Goal: Task Accomplishment & Management: Manage account settings

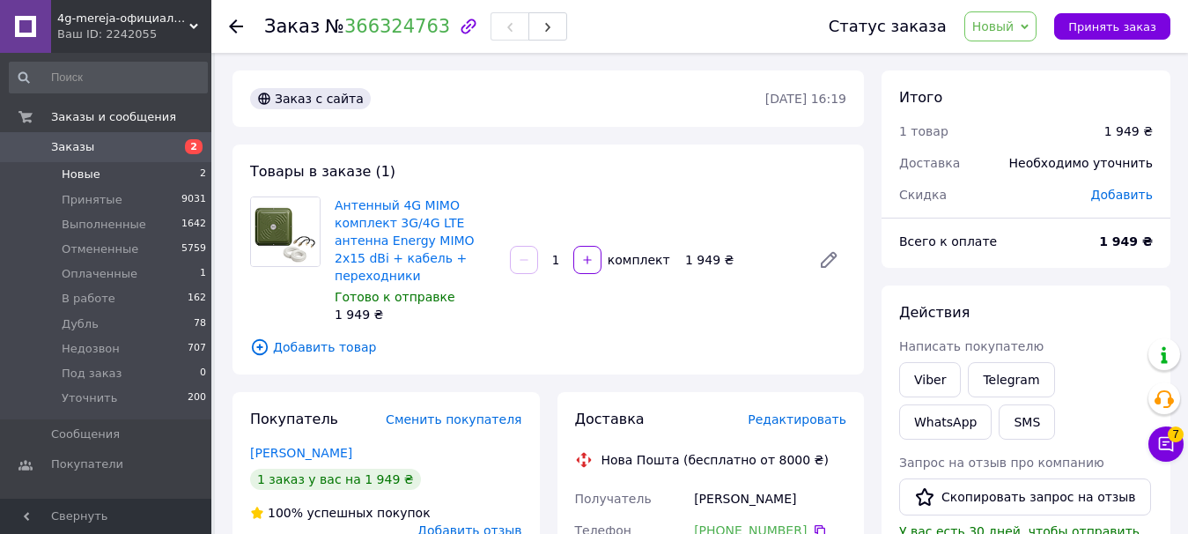
scroll to position [792, 0]
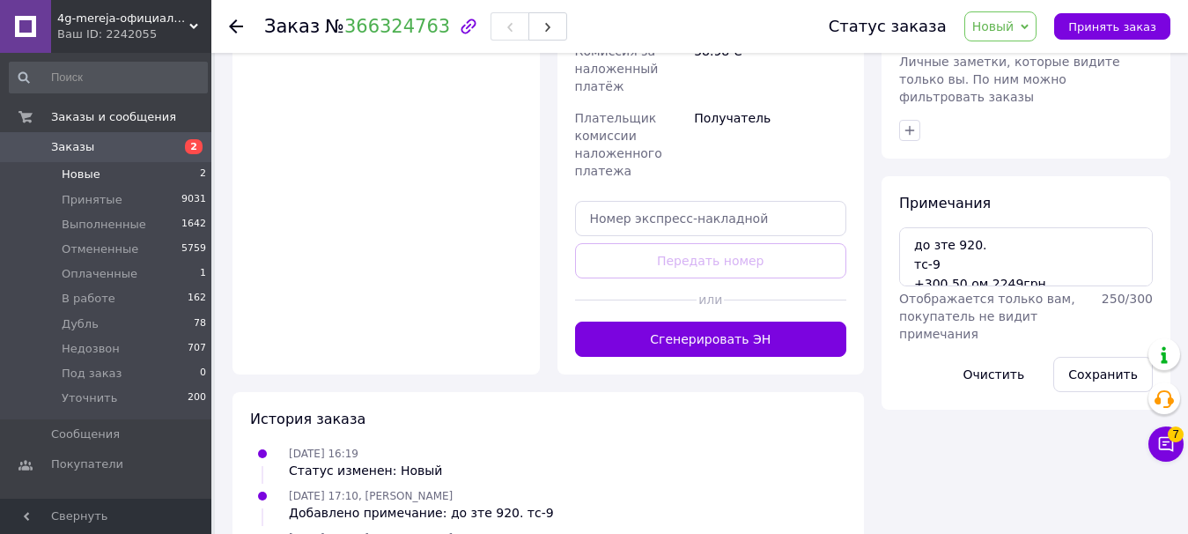
click at [57, 172] on li "Новые 2" at bounding box center [108, 174] width 217 height 25
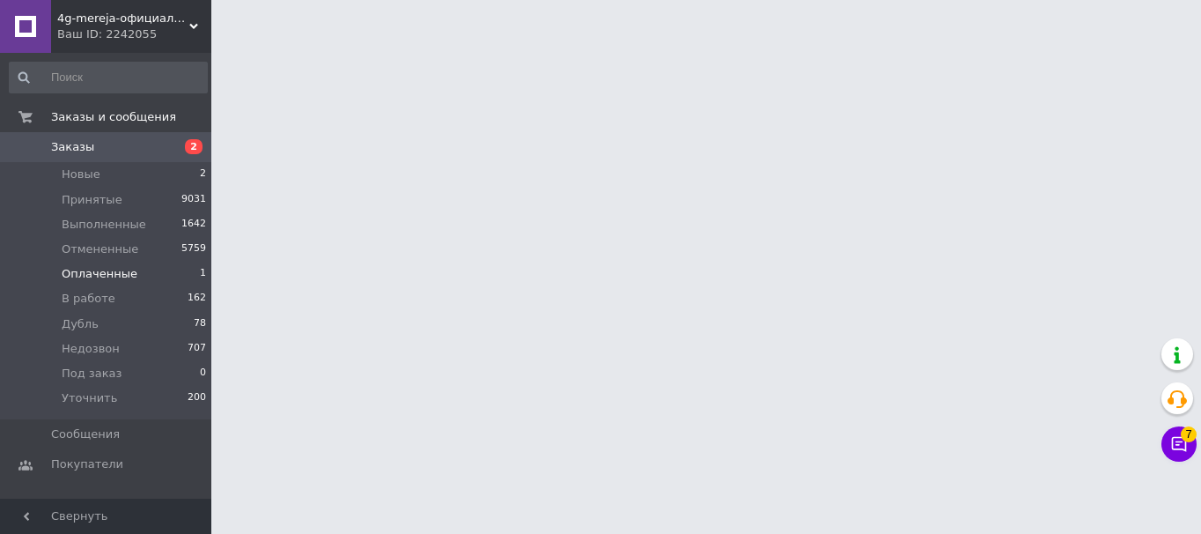
click at [81, 269] on span "Оплаченные" at bounding box center [100, 274] width 76 height 16
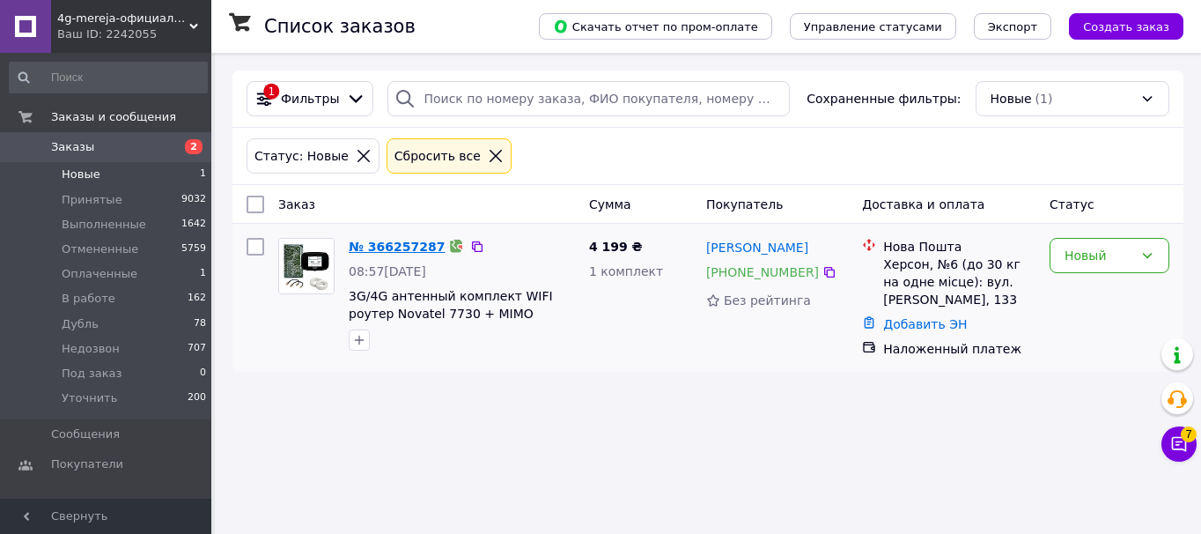
click at [391, 246] on link "№ 366257287" at bounding box center [397, 246] width 96 height 14
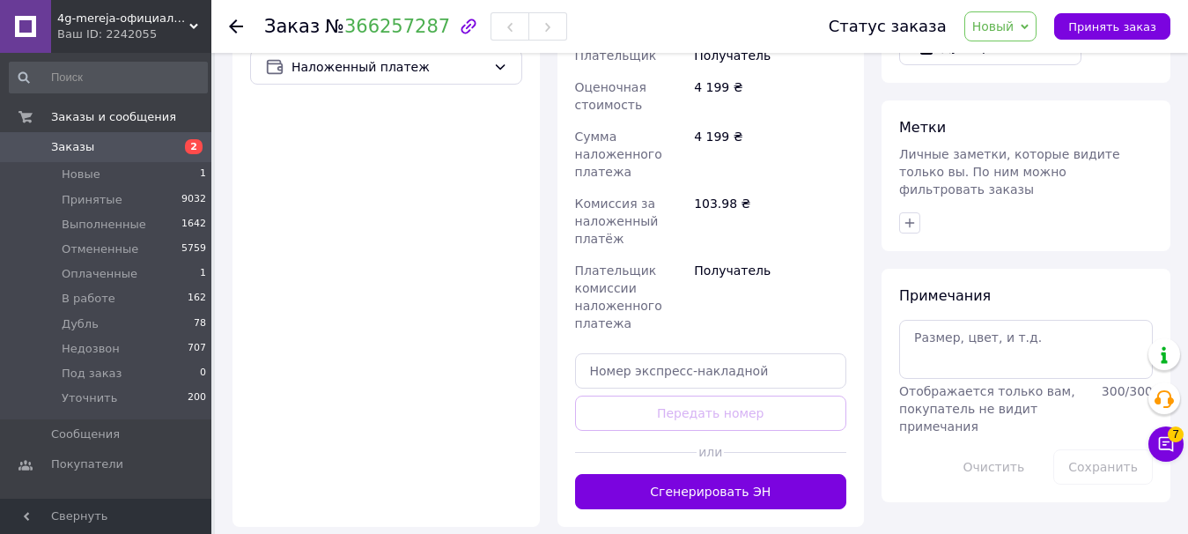
scroll to position [780, 0]
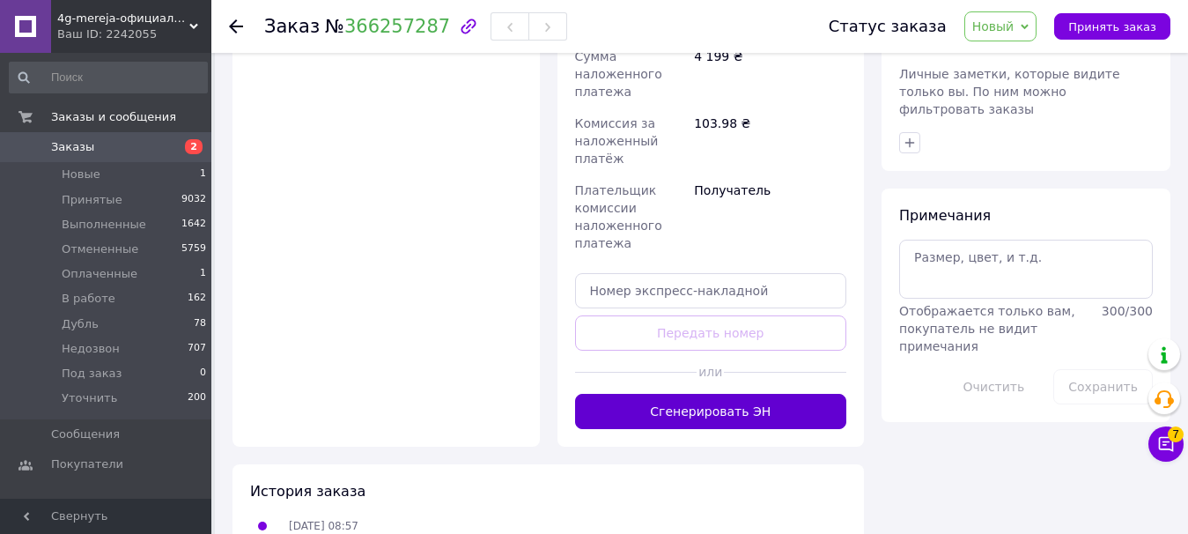
click at [744, 394] on button "Сгенерировать ЭН" at bounding box center [711, 411] width 272 height 35
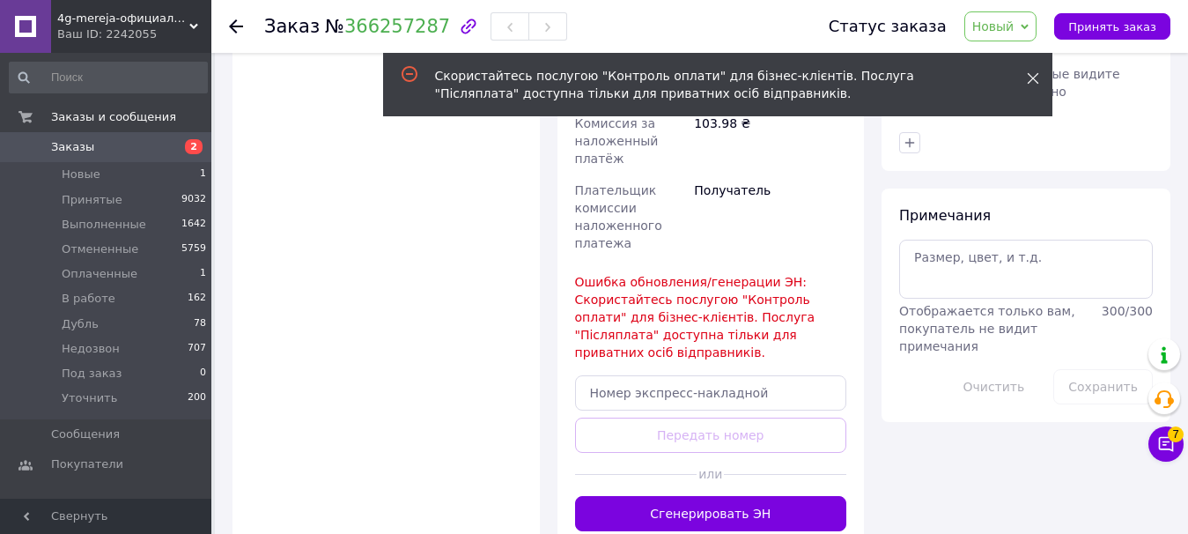
click at [1027, 77] on icon at bounding box center [1033, 78] width 12 height 12
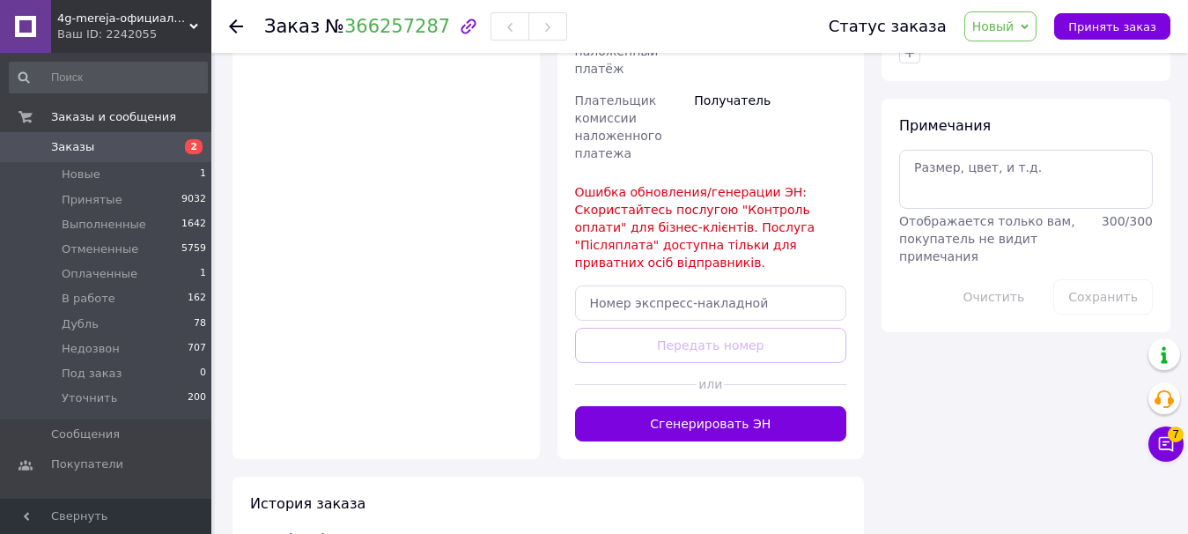
scroll to position [882, 0]
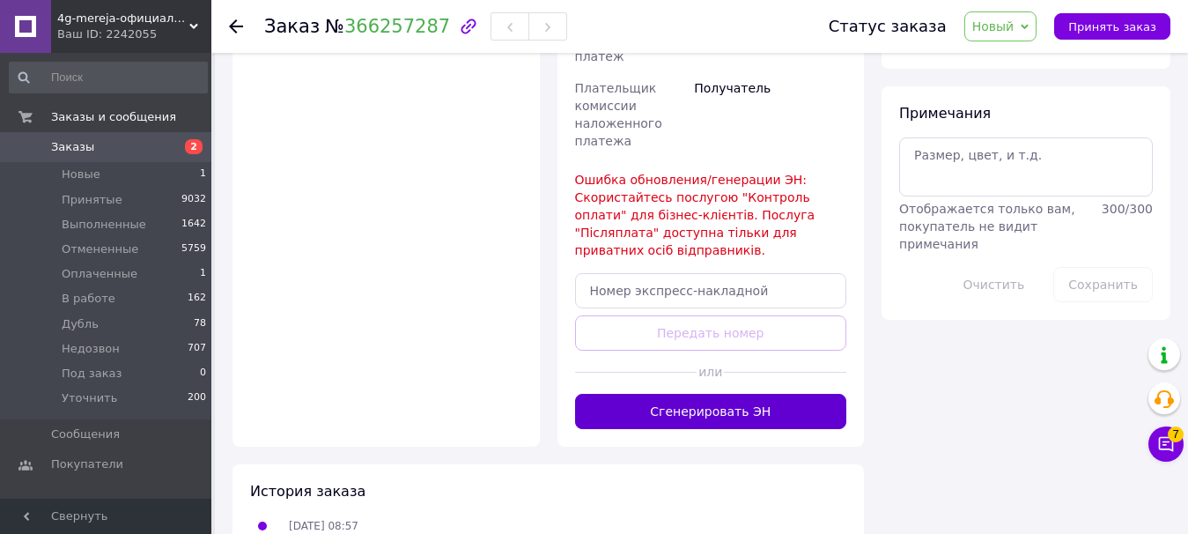
click at [689, 394] on button "Сгенерировать ЭН" at bounding box center [711, 411] width 272 height 35
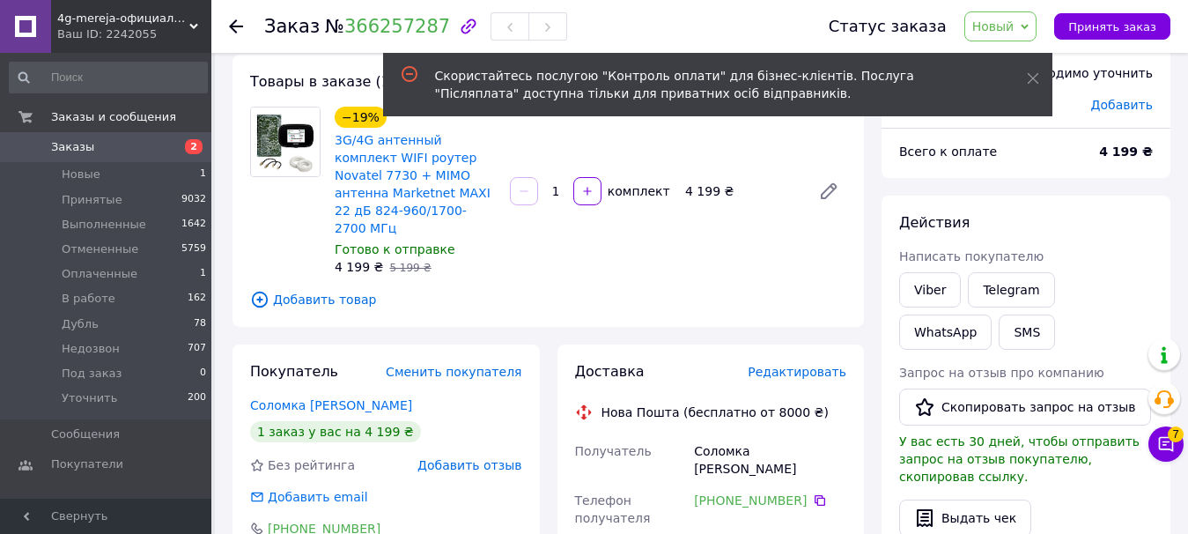
scroll to position [0, 0]
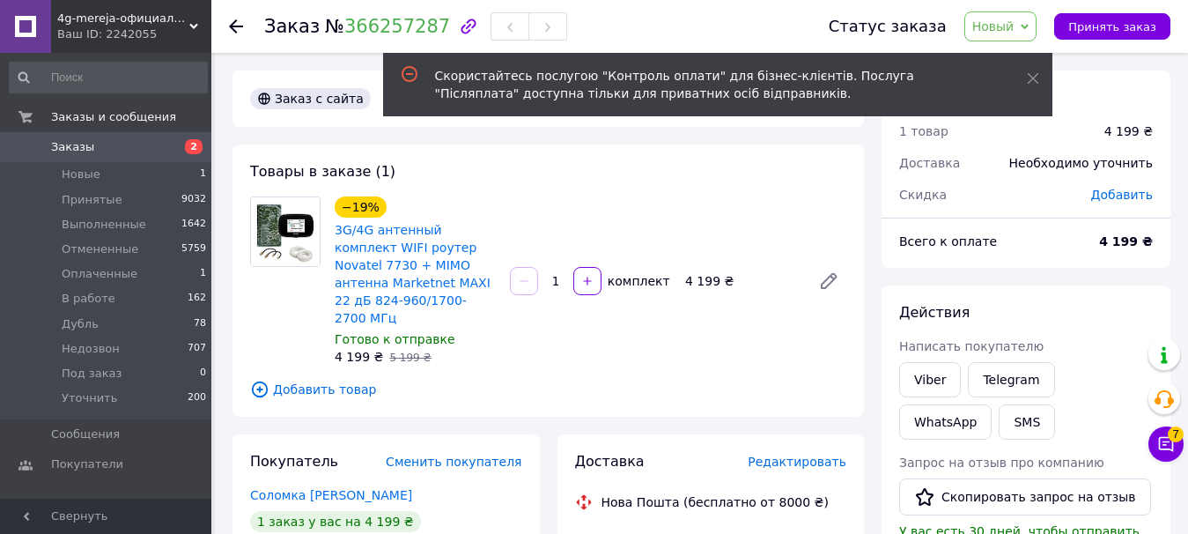
click at [796, 335] on div "−19% 3G/4G антенный комплект WIFI роутер Novatel 7730 + MIMO антенна Marketnet …" at bounding box center [591, 281] width 526 height 176
click at [89, 273] on span "Оплаченные" at bounding box center [100, 274] width 76 height 16
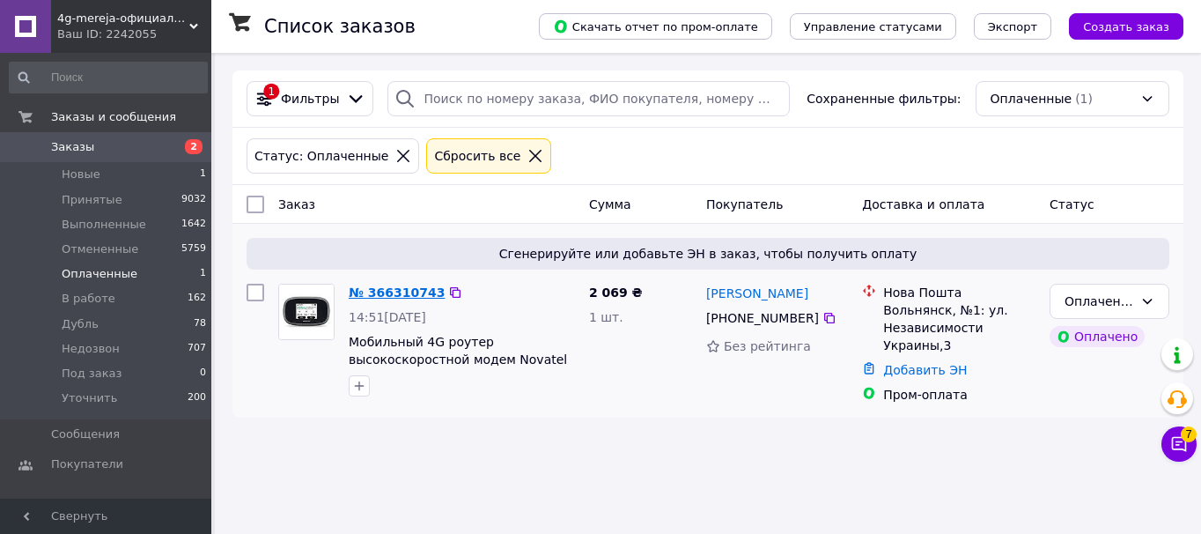
click at [385, 298] on link "№ 366310743" at bounding box center [397, 292] width 96 height 14
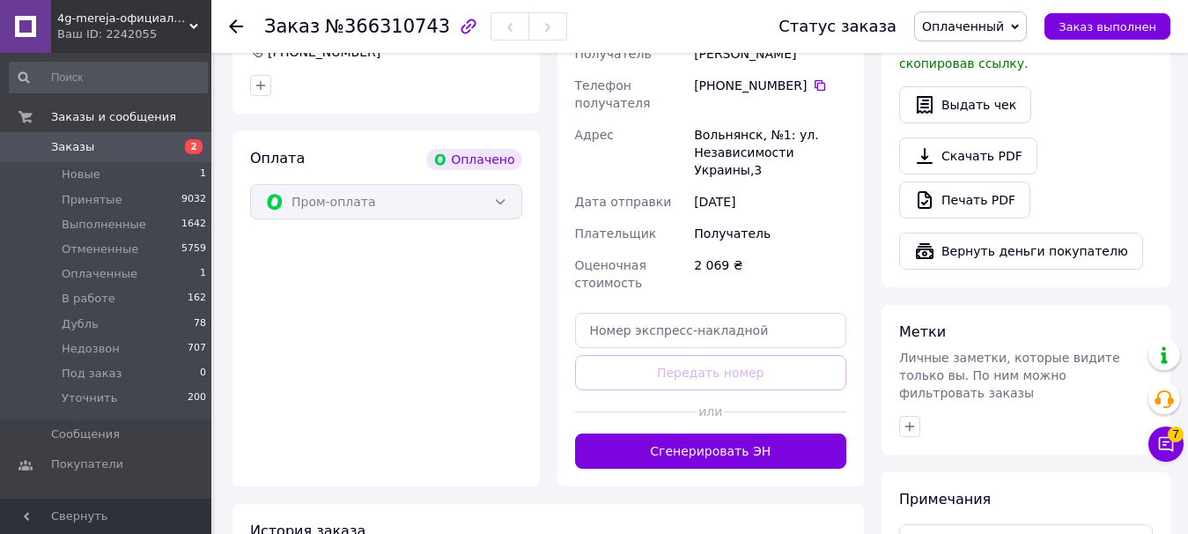
scroll to position [721, 0]
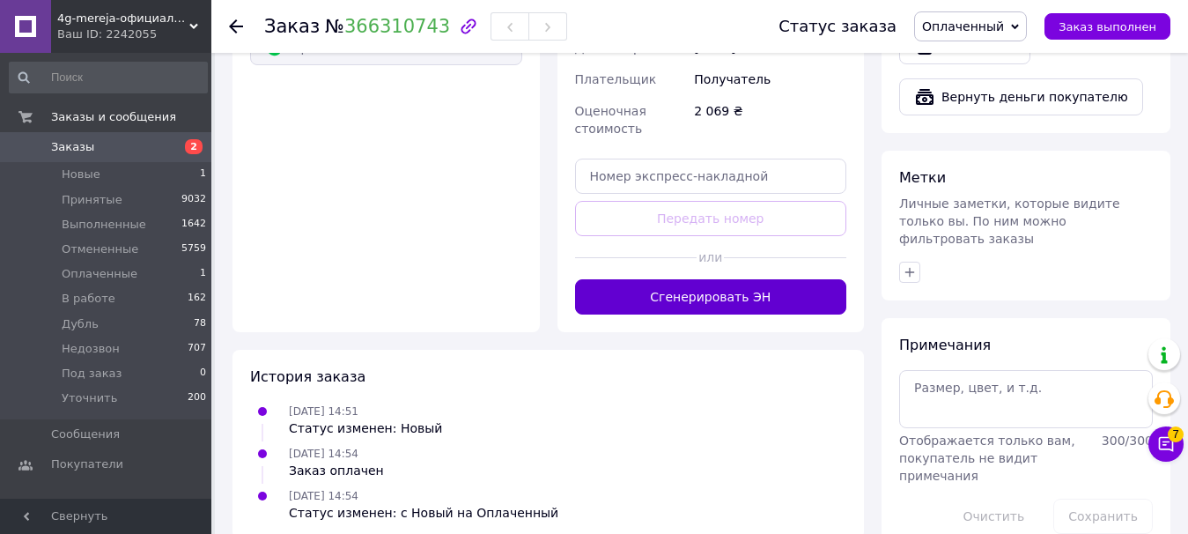
click at [760, 279] on button "Сгенерировать ЭН" at bounding box center [711, 296] width 272 height 35
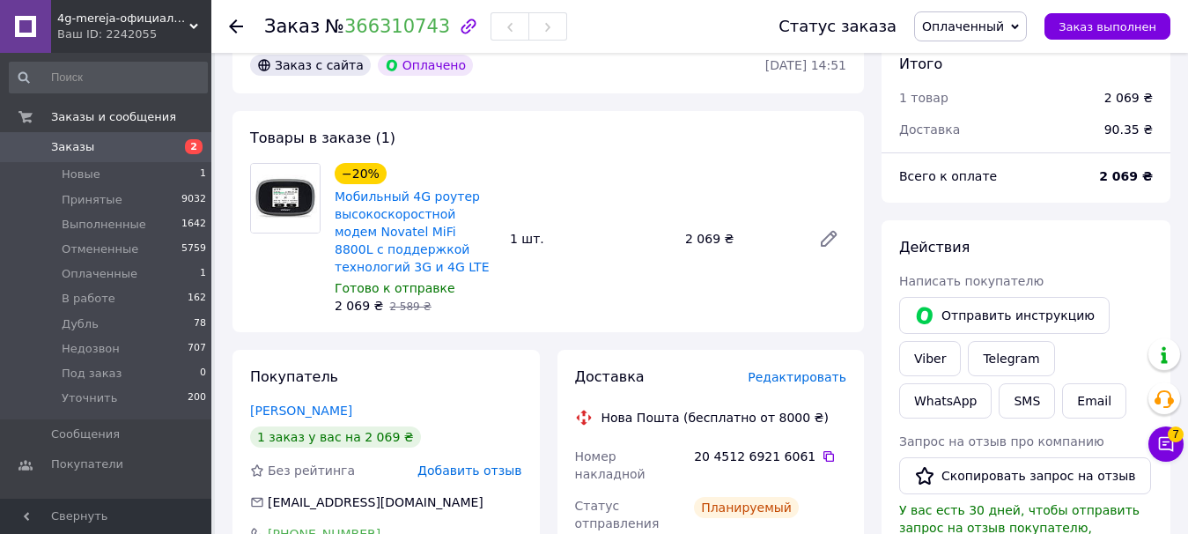
scroll to position [0, 0]
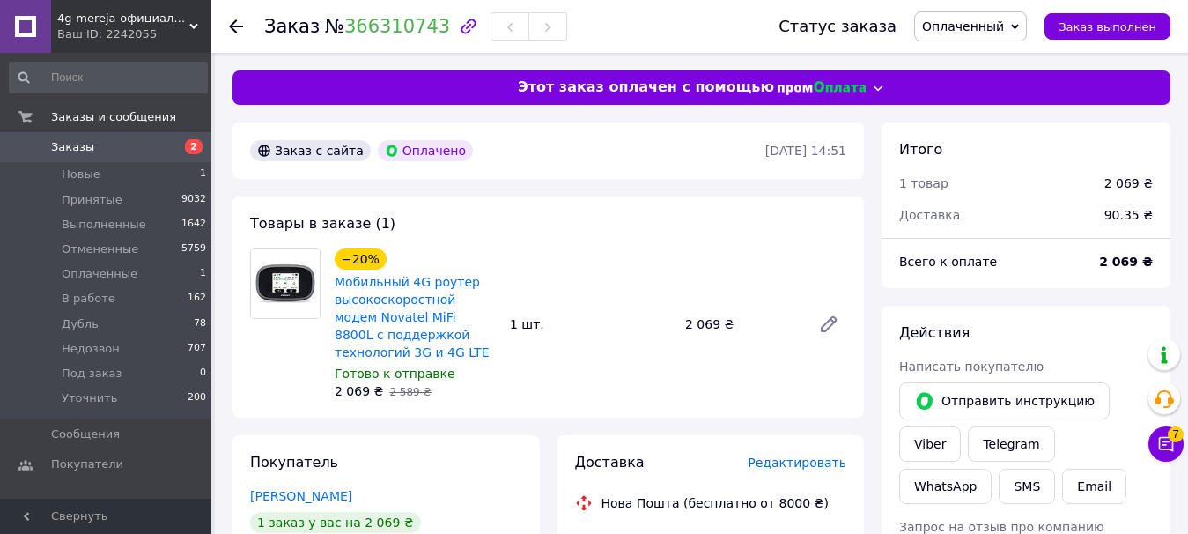
click at [964, 24] on span "Оплаченный" at bounding box center [963, 26] width 82 height 14
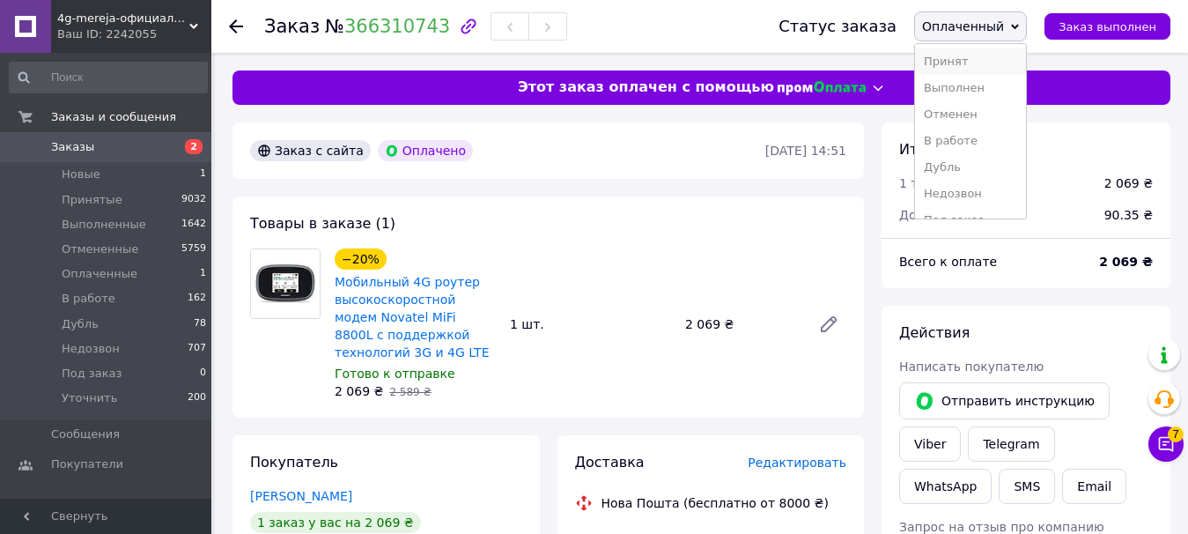
click at [983, 68] on li "Принят" at bounding box center [970, 61] width 111 height 26
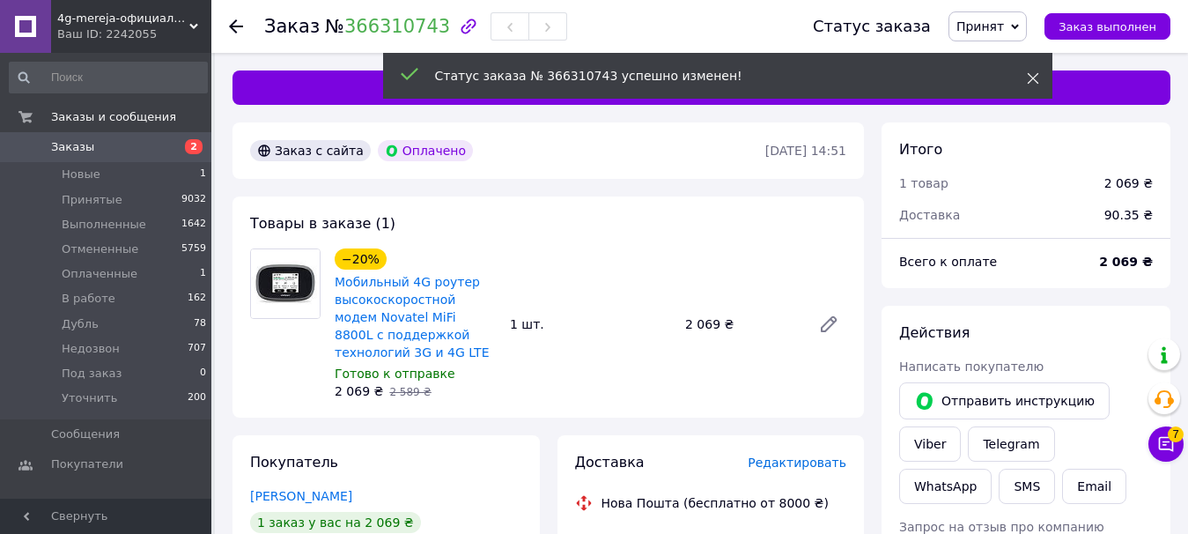
click at [1032, 70] on span at bounding box center [1033, 79] width 12 height 18
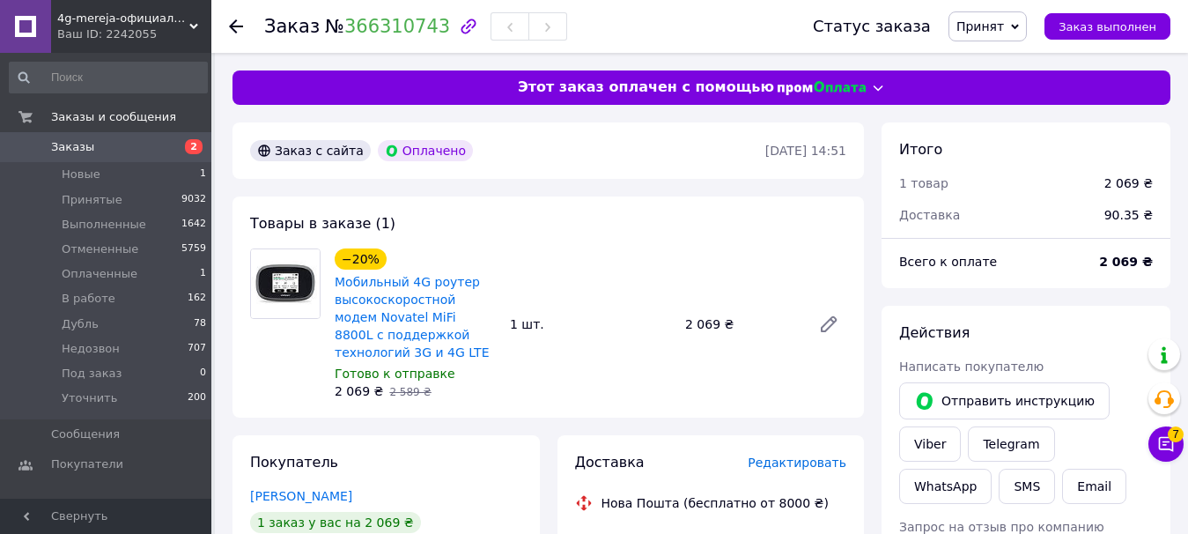
click at [77, 24] on span "4g-mereja-официальный дилер компаний Vodafone, Kyivstar, Lifecell" at bounding box center [123, 19] width 132 height 16
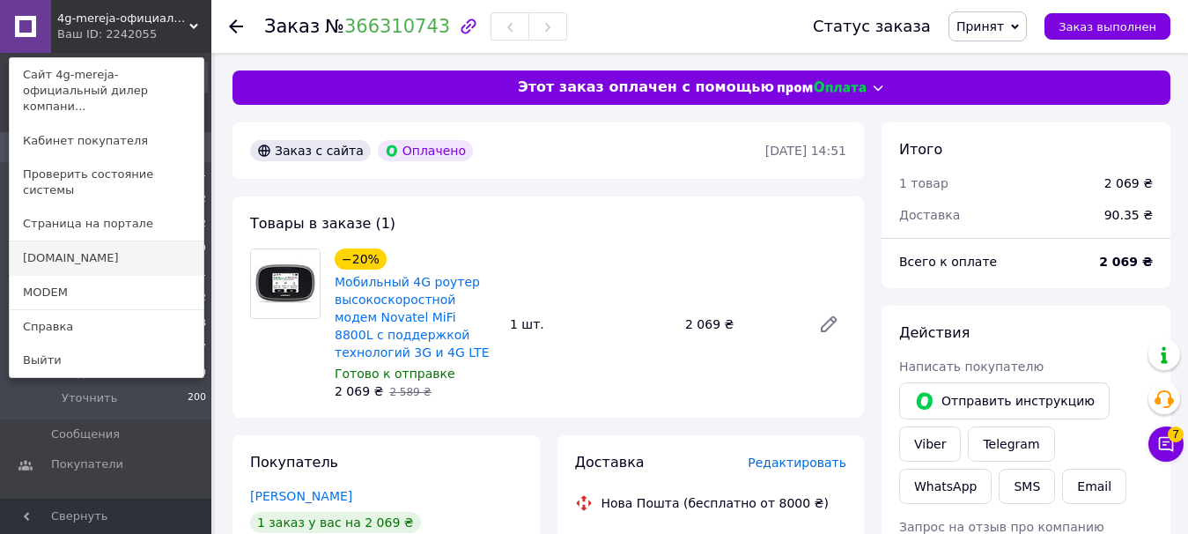
click at [39, 241] on link "[DOMAIN_NAME]" at bounding box center [107, 257] width 194 height 33
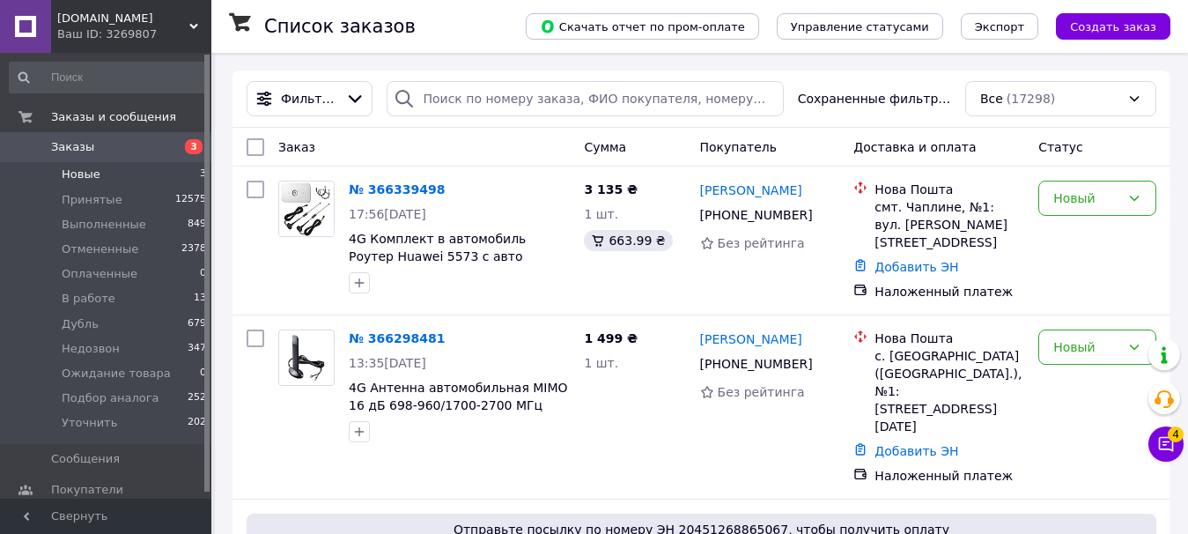
click at [109, 170] on li "Новые 3" at bounding box center [108, 174] width 217 height 25
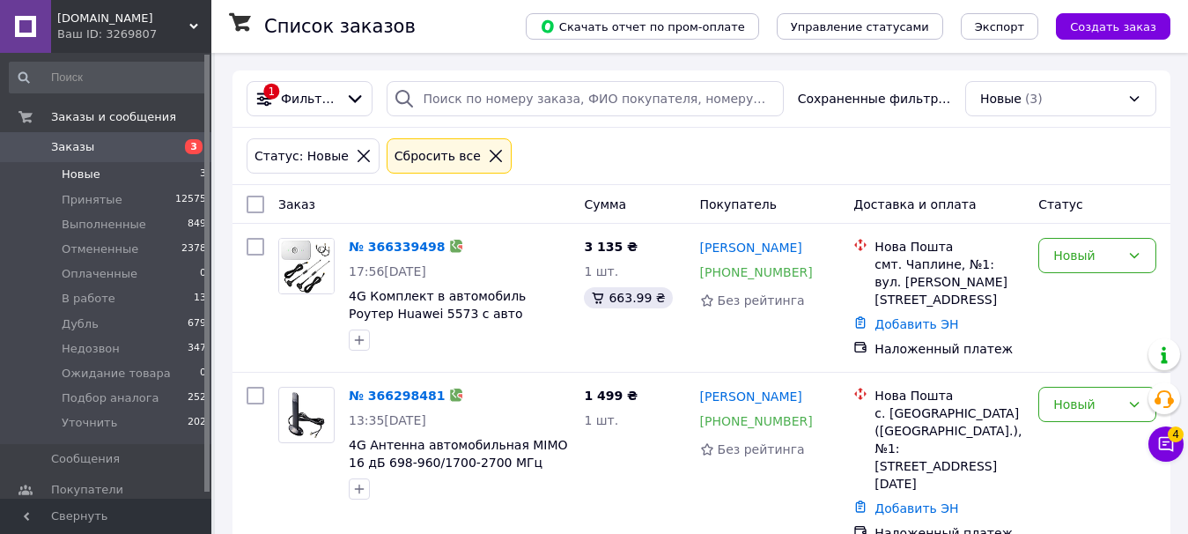
click at [88, 21] on span "[DOMAIN_NAME]" at bounding box center [123, 19] width 132 height 16
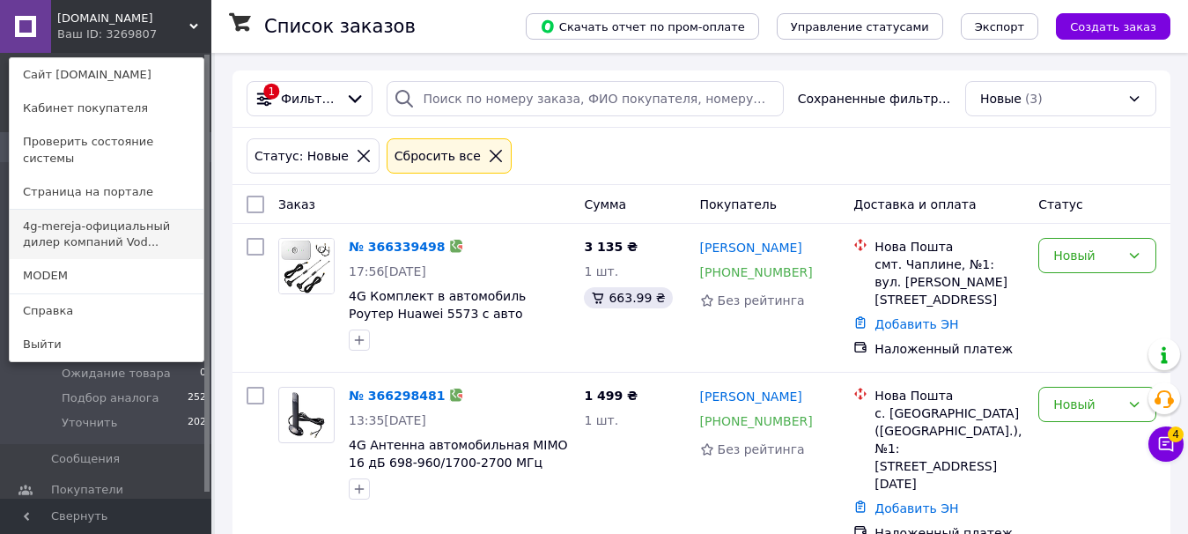
click at [56, 217] on link "4g-mereja-официальный дилер компаний Vod..." at bounding box center [107, 234] width 194 height 49
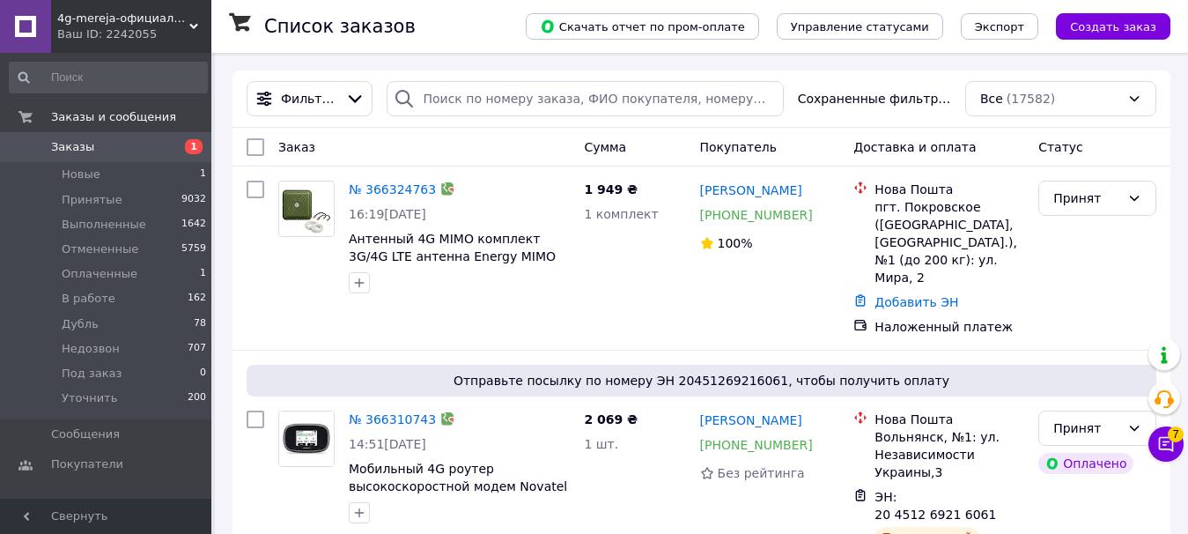
click at [113, 151] on span "Заказы" at bounding box center [107, 147] width 112 height 16
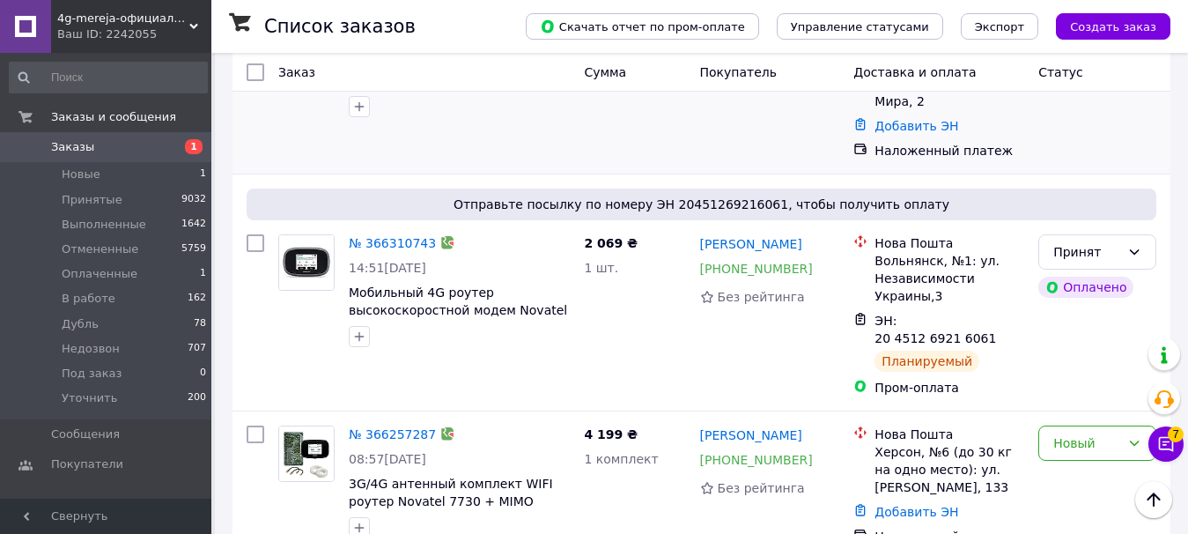
scroll to position [264, 0]
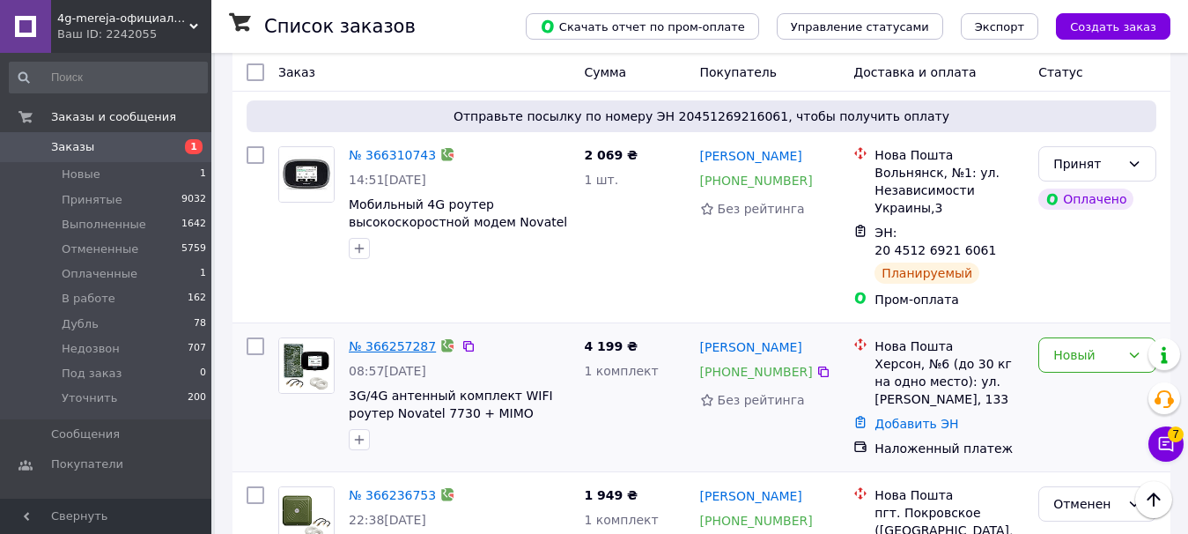
click at [393, 339] on link "№ 366257287" at bounding box center [392, 346] width 87 height 14
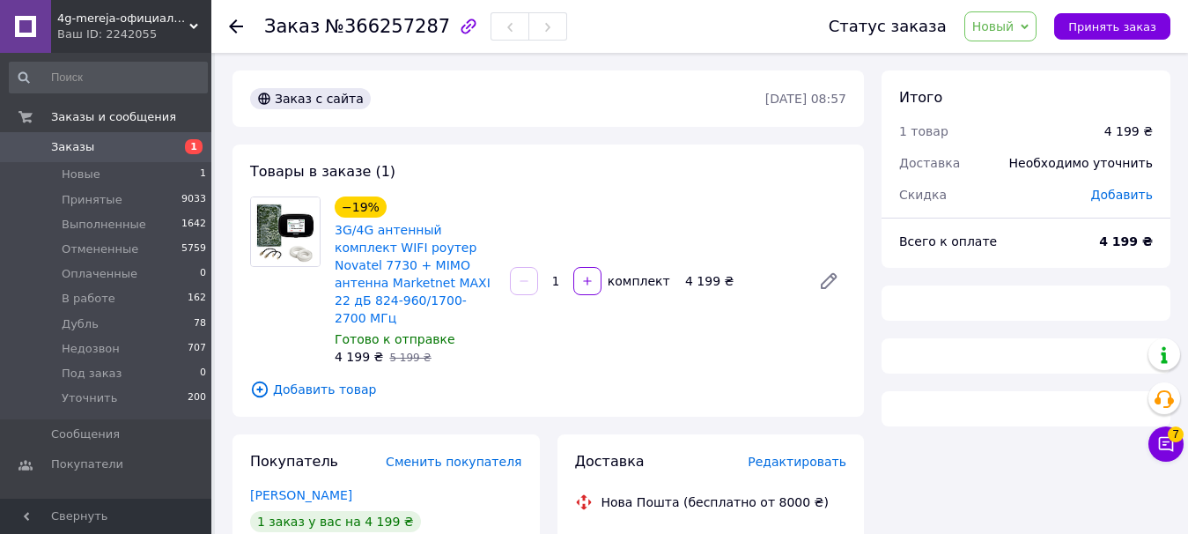
scroll to position [176, 0]
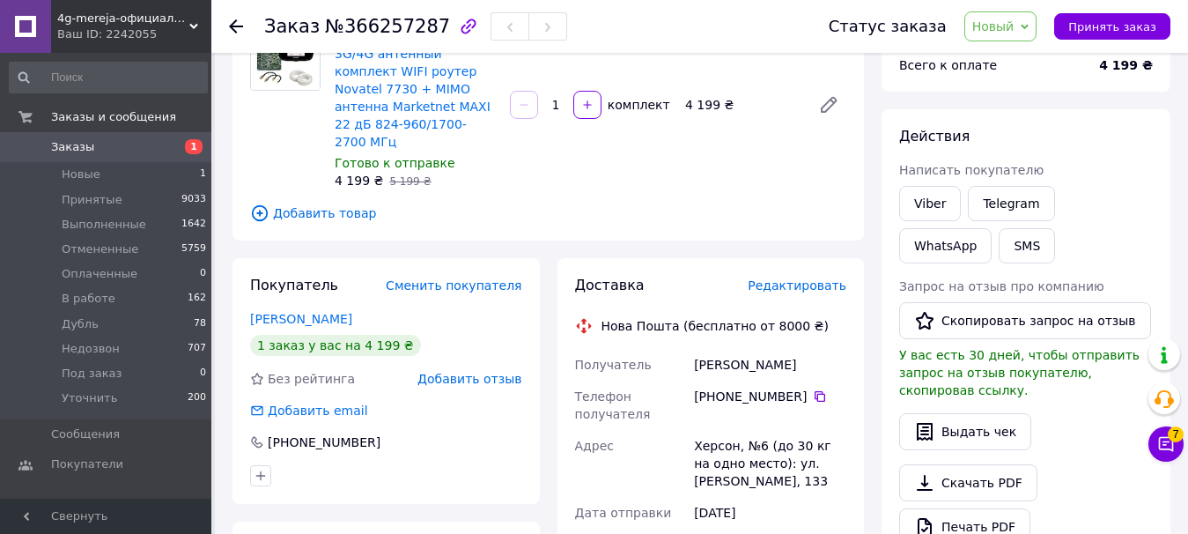
click at [755, 387] on div "+380 95 635 97 54" at bounding box center [770, 396] width 152 height 18
click at [724, 387] on link "+380 95 635 97 54" at bounding box center [750, 396] width 113 height 18
click at [811, 220] on div "Товары в заказе (1) −19% 3G/4G антенный комплект WIFI роутер Novatel 7730 + MIM…" at bounding box center [547, 104] width 631 height 272
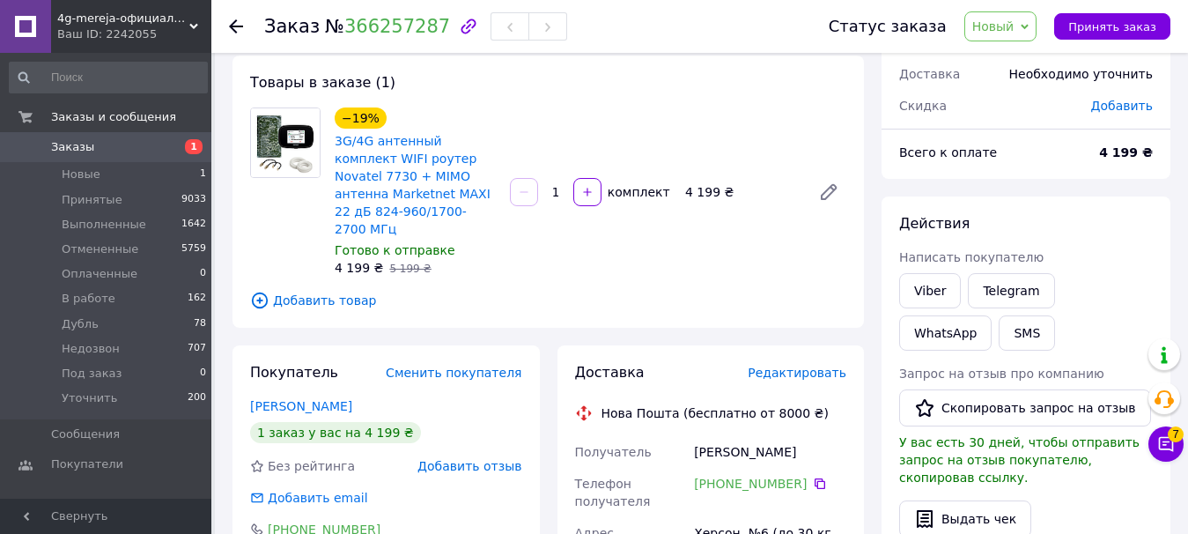
scroll to position [88, 0]
click at [742, 266] on div "Товары в заказе (1) −19% 3G/4G антенный комплект WIFI роутер Novatel 7730 + MIM…" at bounding box center [547, 192] width 631 height 272
drag, startPoint x: 685, startPoint y: 188, endPoint x: 716, endPoint y: 179, distance: 32.0
click at [716, 180] on div "4 199 ₴" at bounding box center [741, 192] width 126 height 25
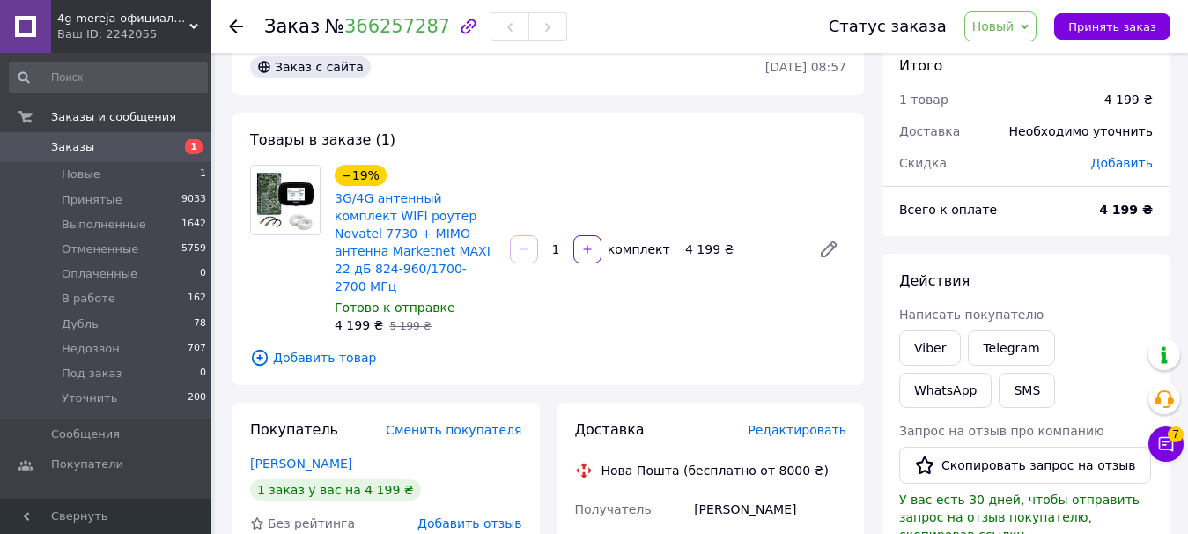
scroll to position [0, 0]
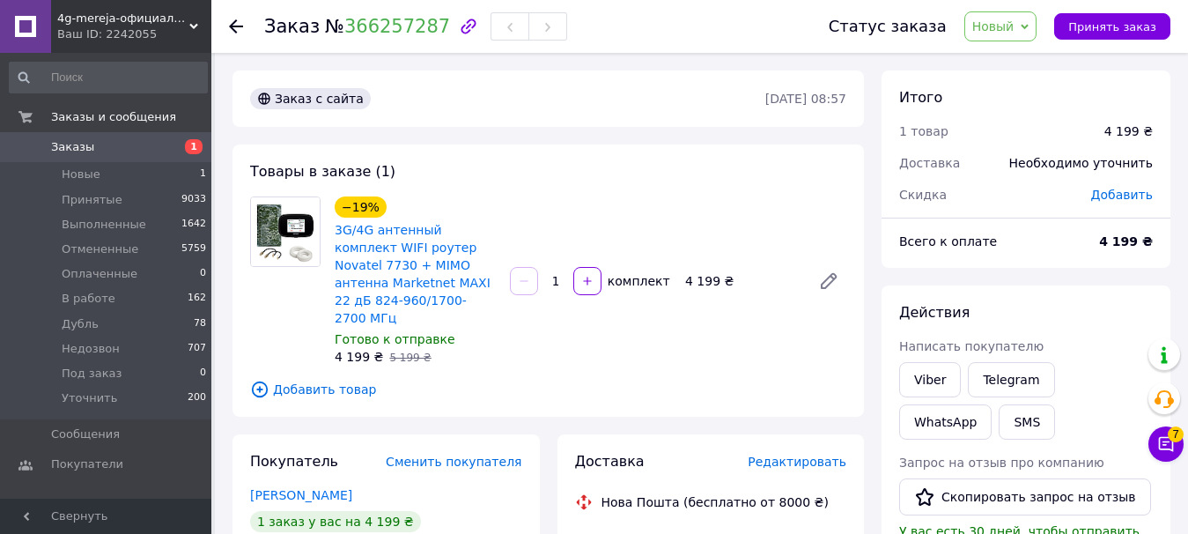
click at [642, 379] on span "Добавить товар" at bounding box center [548, 388] width 596 height 19
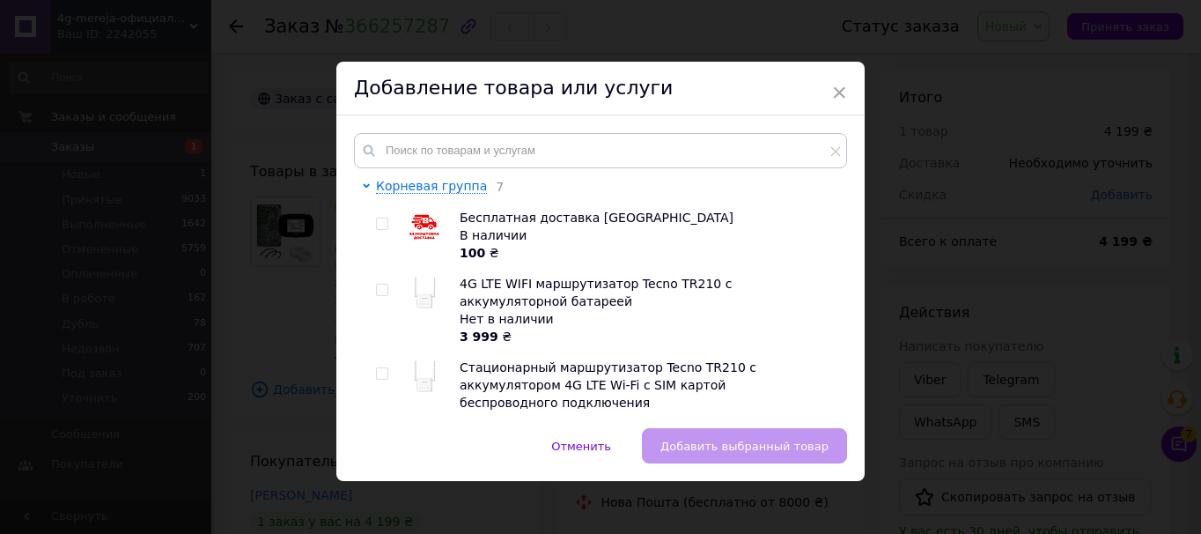
click at [837, 93] on span "×" at bounding box center [839, 92] width 16 height 30
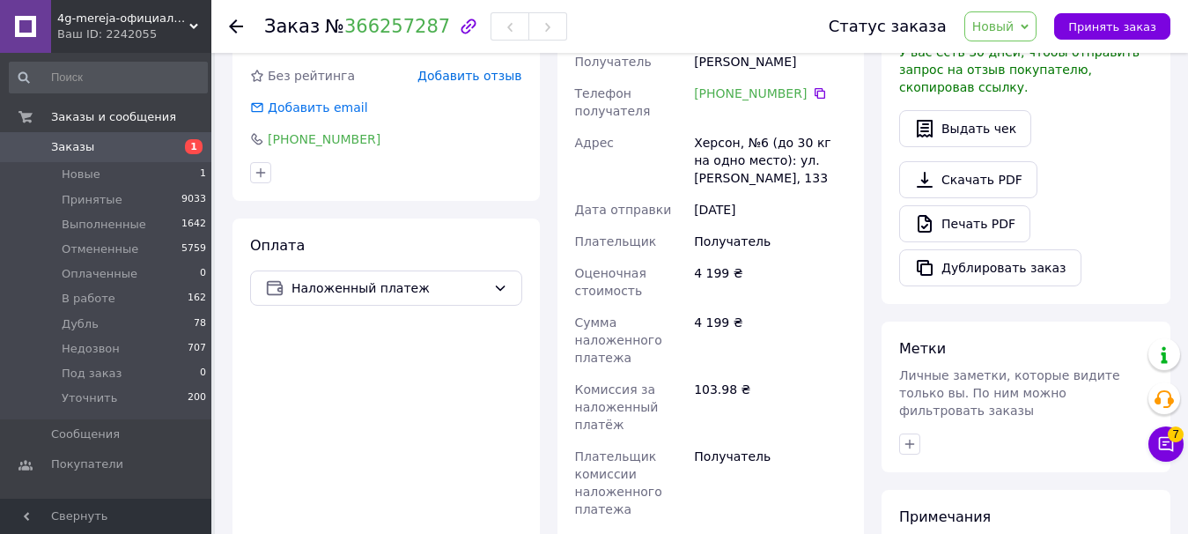
scroll to position [616, 0]
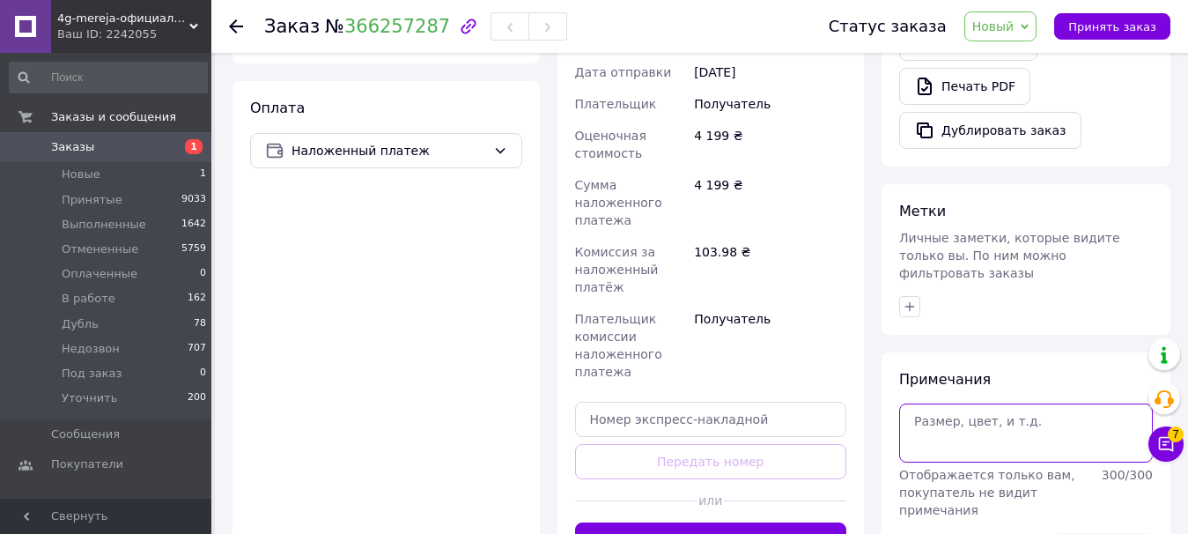
click at [965, 403] on textarea at bounding box center [1026, 432] width 254 height 58
click at [1020, 403] on textarea "+300 50 ом" at bounding box center [1026, 432] width 254 height 58
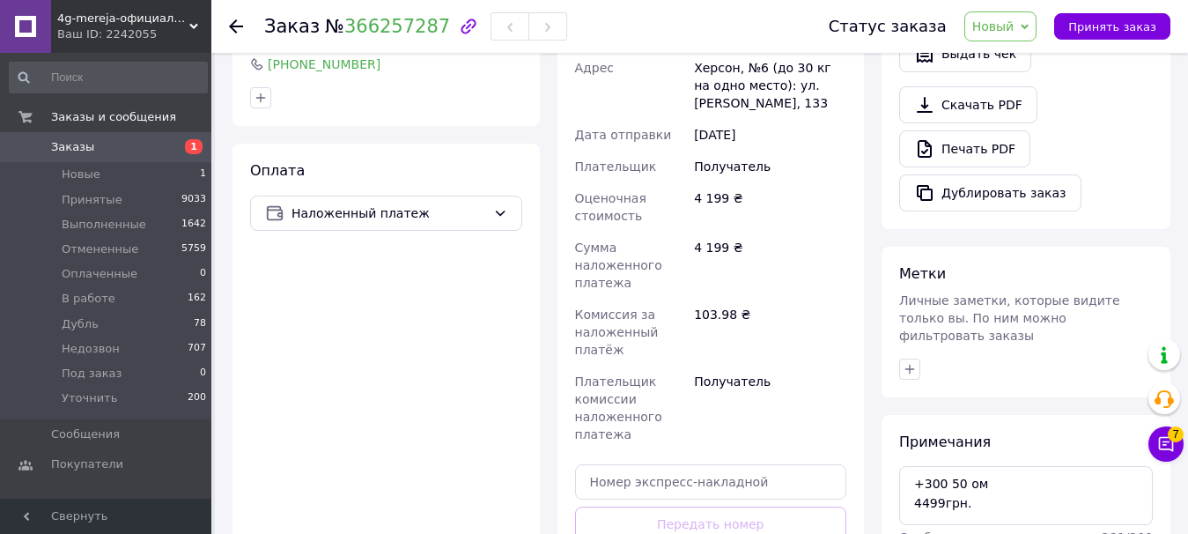
scroll to position [264, 0]
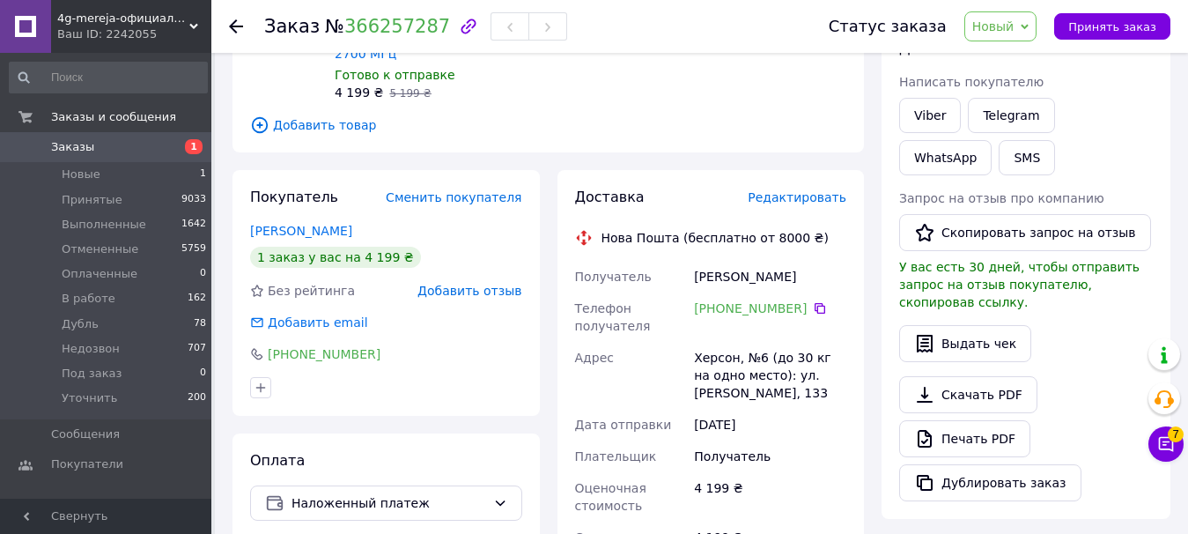
click at [816, 299] on div "+380 95 635 97 54" at bounding box center [770, 308] width 152 height 18
click at [814, 303] on icon at bounding box center [819, 308] width 11 height 11
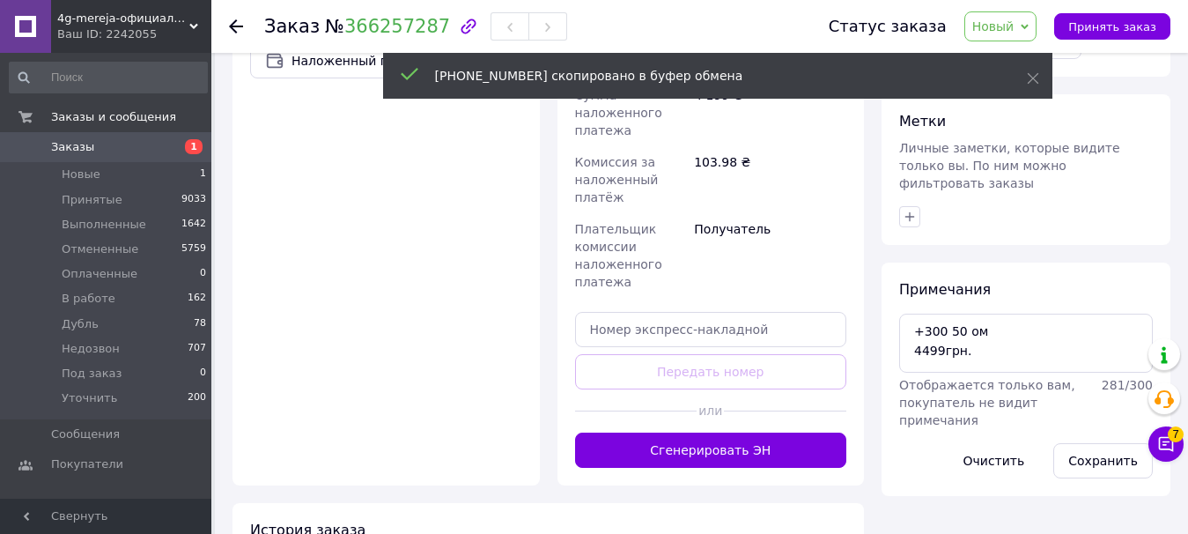
scroll to position [792, 0]
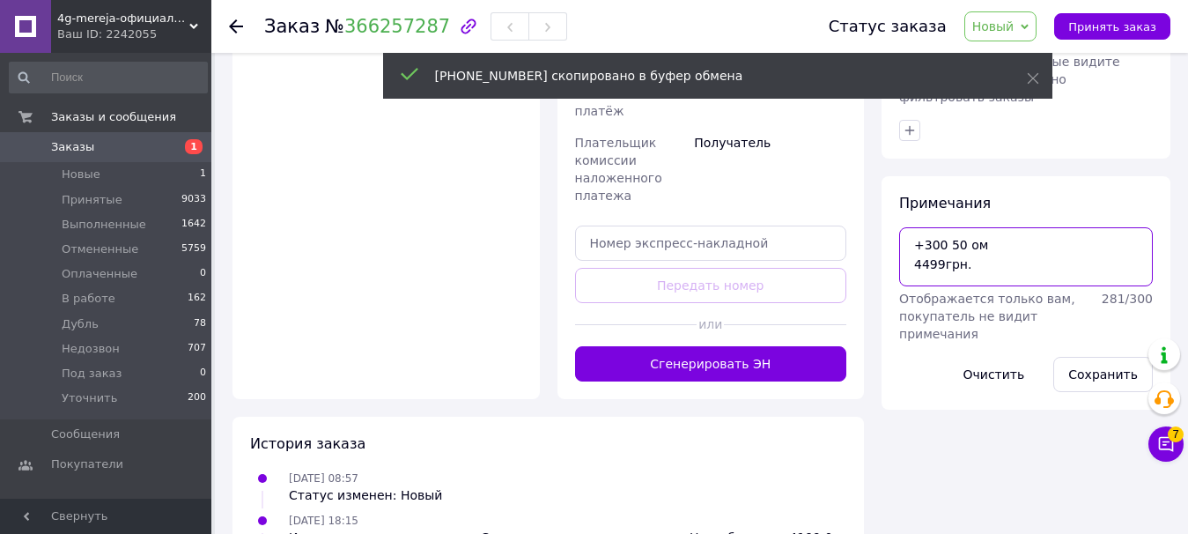
click at [1005, 249] on textarea "+300 50 ом 4499грн." at bounding box center [1026, 256] width 254 height 58
paste textarea "+380956359754"
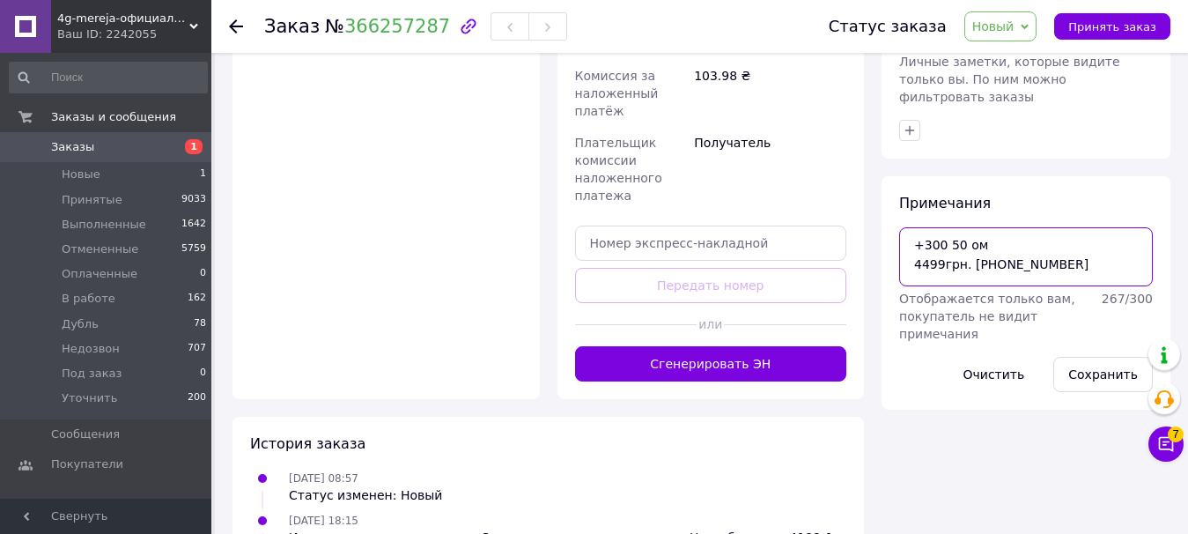
drag, startPoint x: 1069, startPoint y: 231, endPoint x: 987, endPoint y: 233, distance: 81.9
click at [987, 233] on textarea "+300 50 ом 4499грн. +380956359754" at bounding box center [1026, 256] width 254 height 58
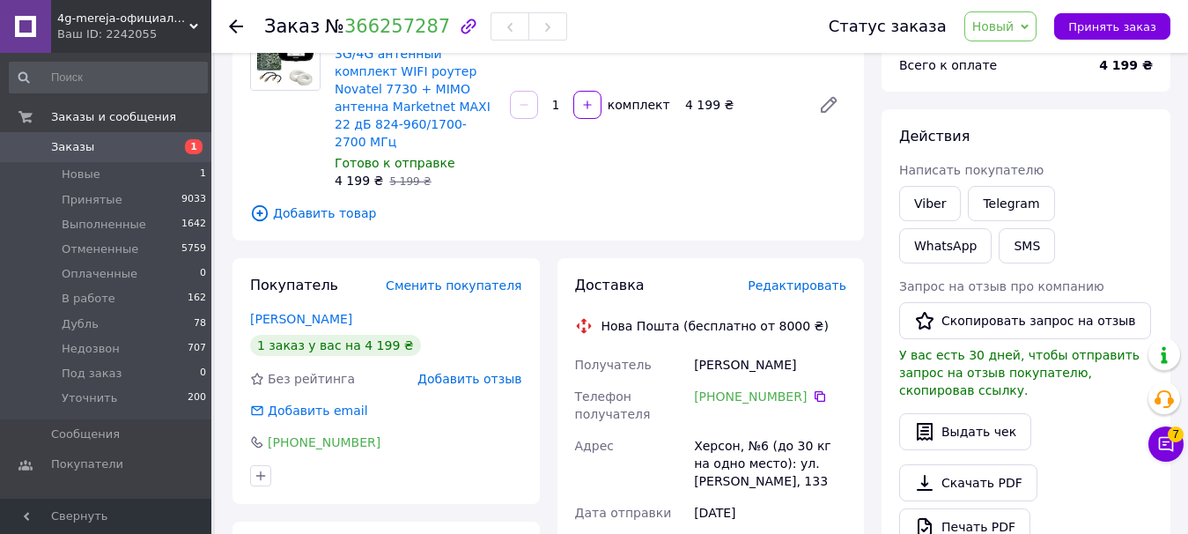
scroll to position [704, 0]
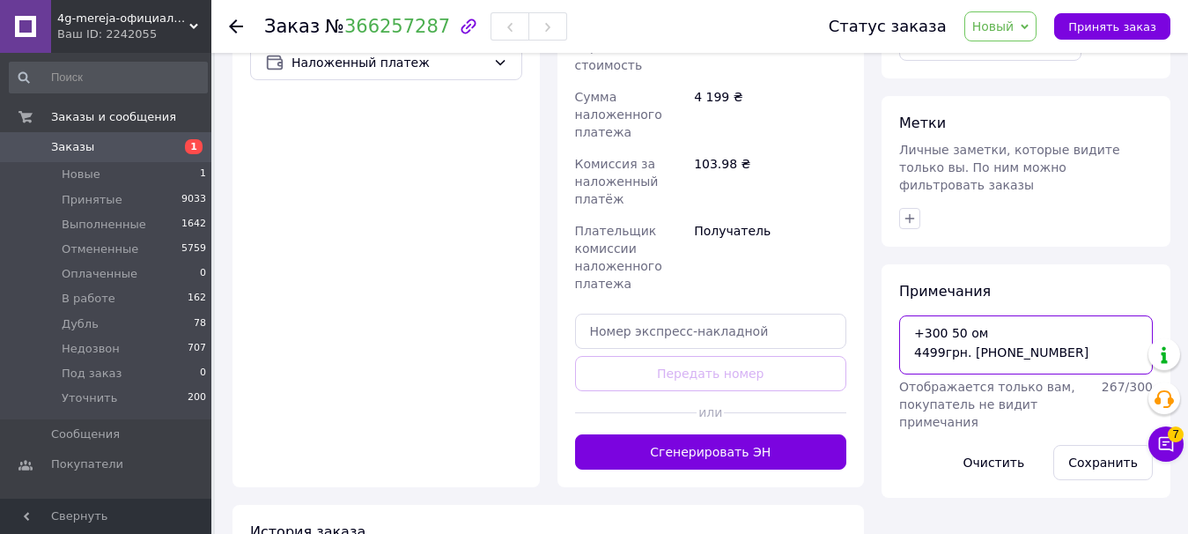
type textarea "+300 50 ом 4499грн. +380956359754"
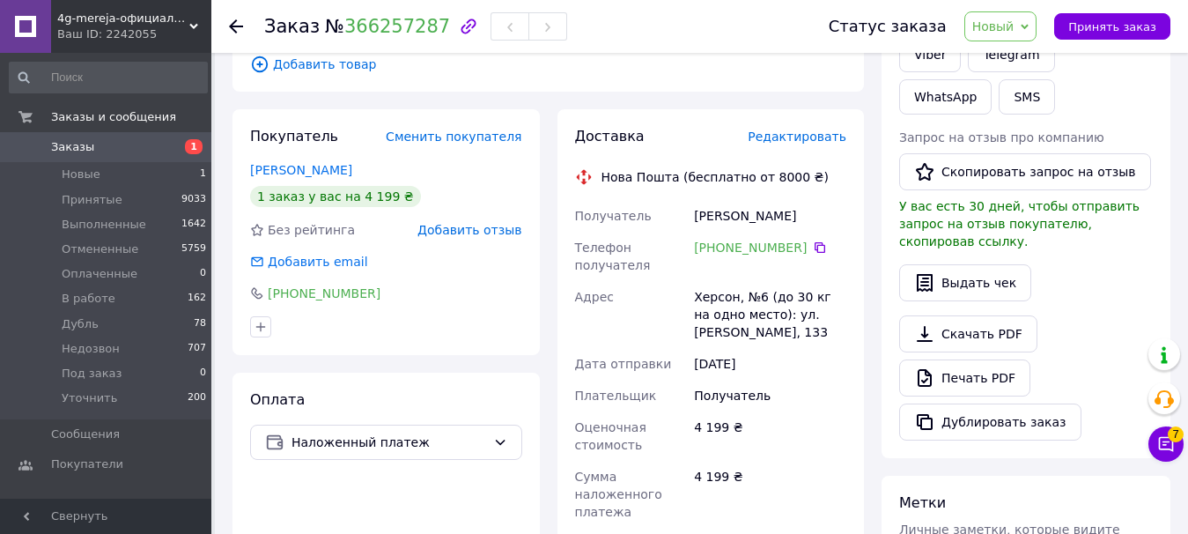
scroll to position [88, 0]
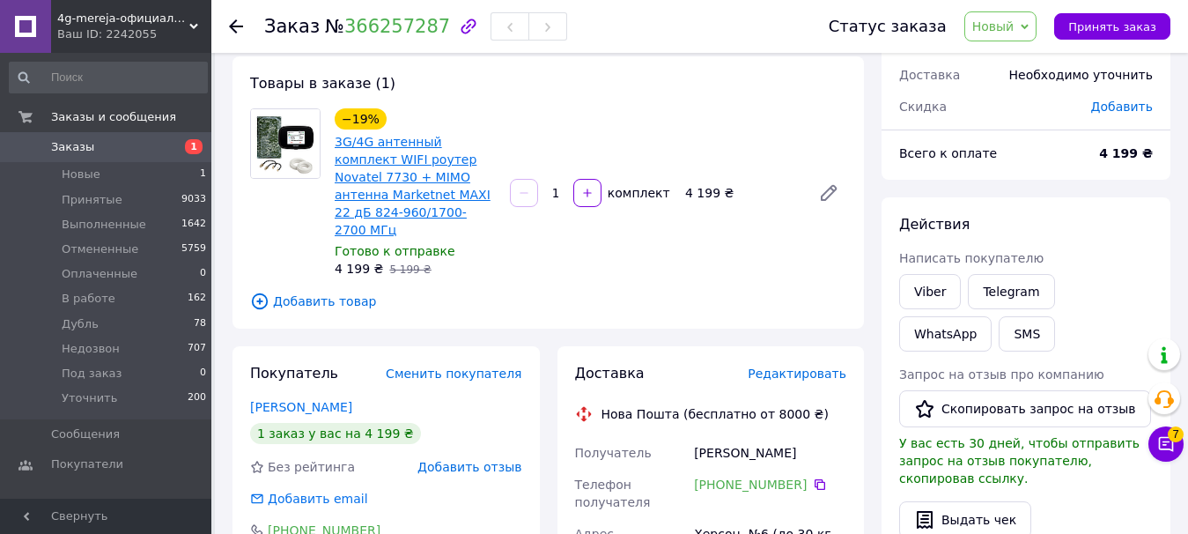
click at [365, 191] on link "3G/4G антенный комплект WIFI роутер Novatel 7730 + MIMO антенна Marketnet MAXI …" at bounding box center [413, 186] width 156 height 102
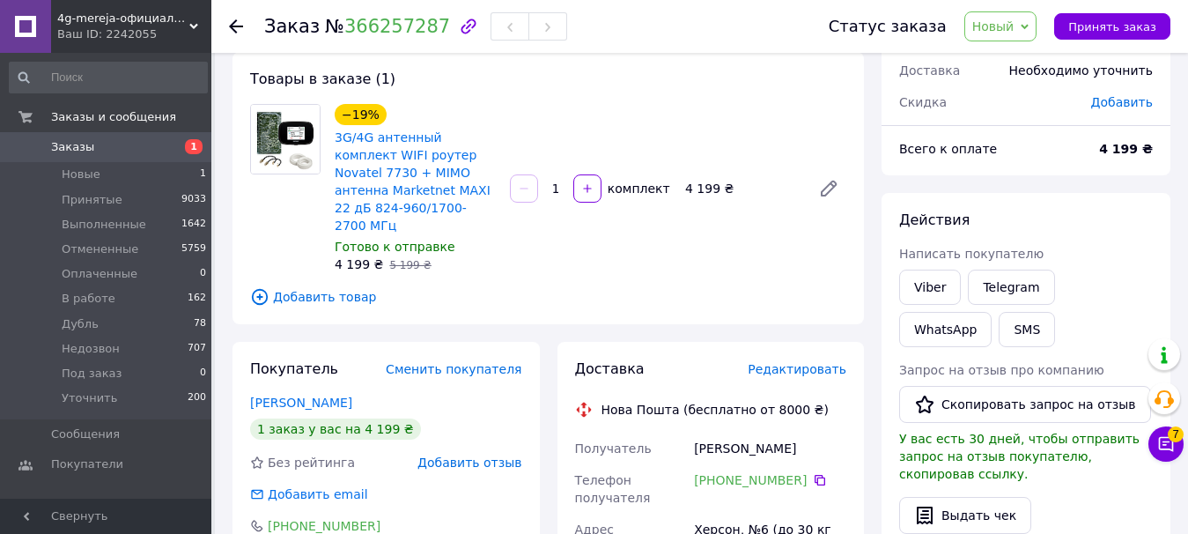
scroll to position [176, 0]
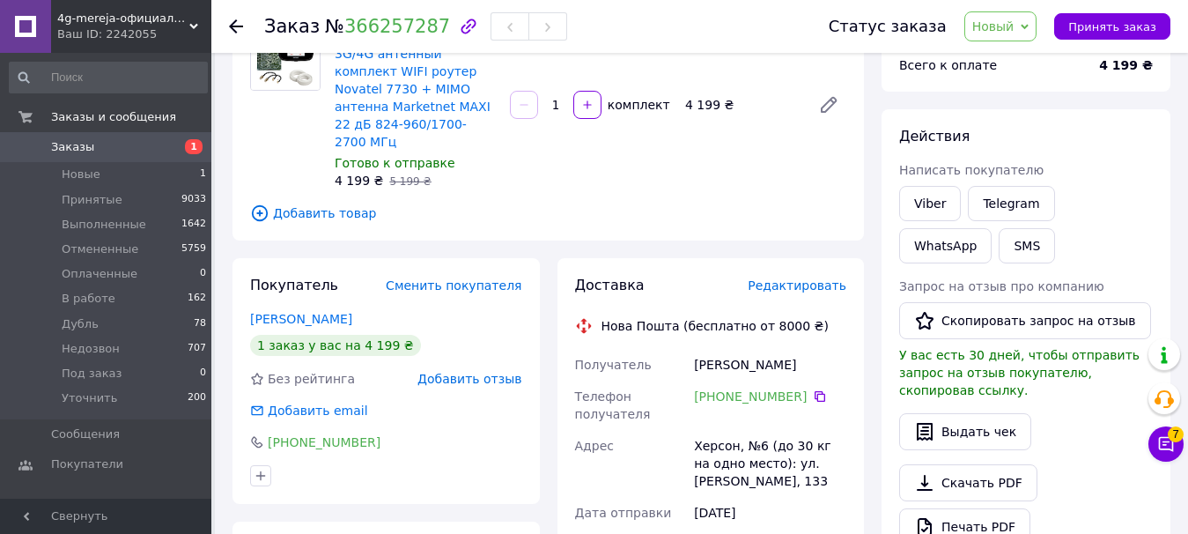
drag, startPoint x: 810, startPoint y: 350, endPoint x: 697, endPoint y: 349, distance: 112.7
click at [697, 349] on div "Соломка Дмитро" at bounding box center [769, 365] width 159 height 32
copy div "Соломка Дмитро"
drag, startPoint x: 776, startPoint y: 474, endPoint x: 695, endPoint y: 423, distance: 95.8
click at [695, 430] on div "Херсон, №6 (до 30 кг на одно место): ул. Іллюши Кулика, 133" at bounding box center [769, 463] width 159 height 67
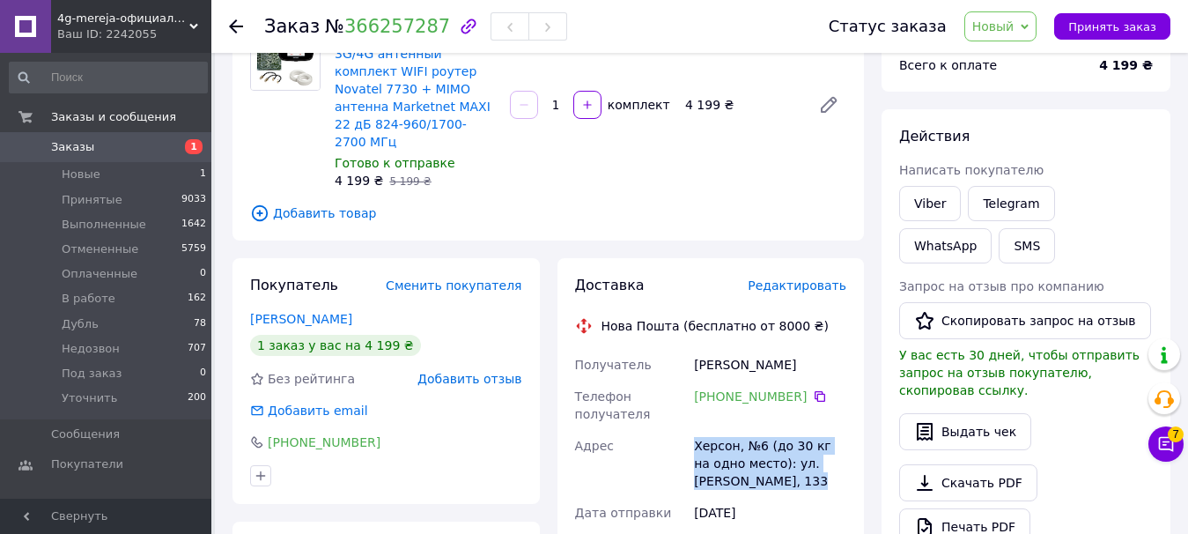
copy div "Херсон, №6 (до 30 кг на одно место): ул. Іллюши Кулика, 133"
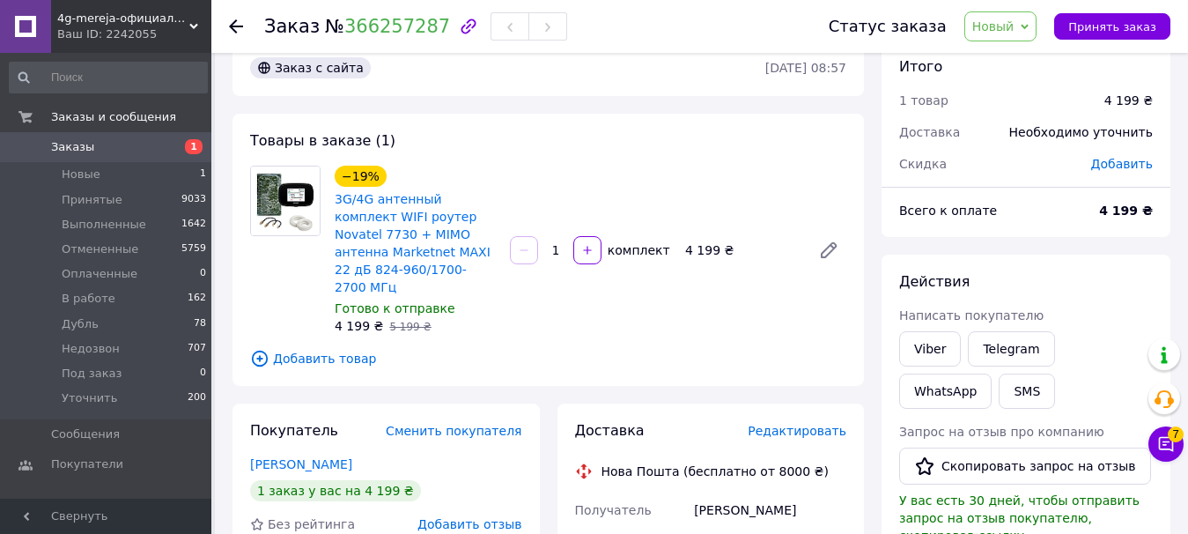
scroll to position [0, 0]
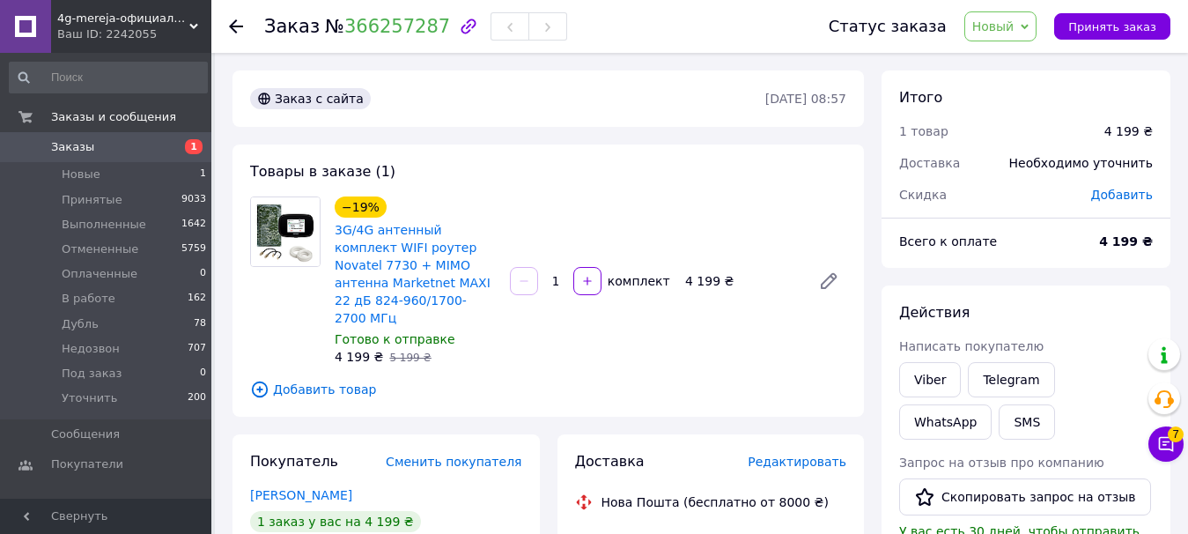
click at [784, 196] on div "−19% 3G/4G антенный комплект WIFI роутер Novatel 7730 + MIMO антенна Marketnet …" at bounding box center [591, 281] width 526 height 176
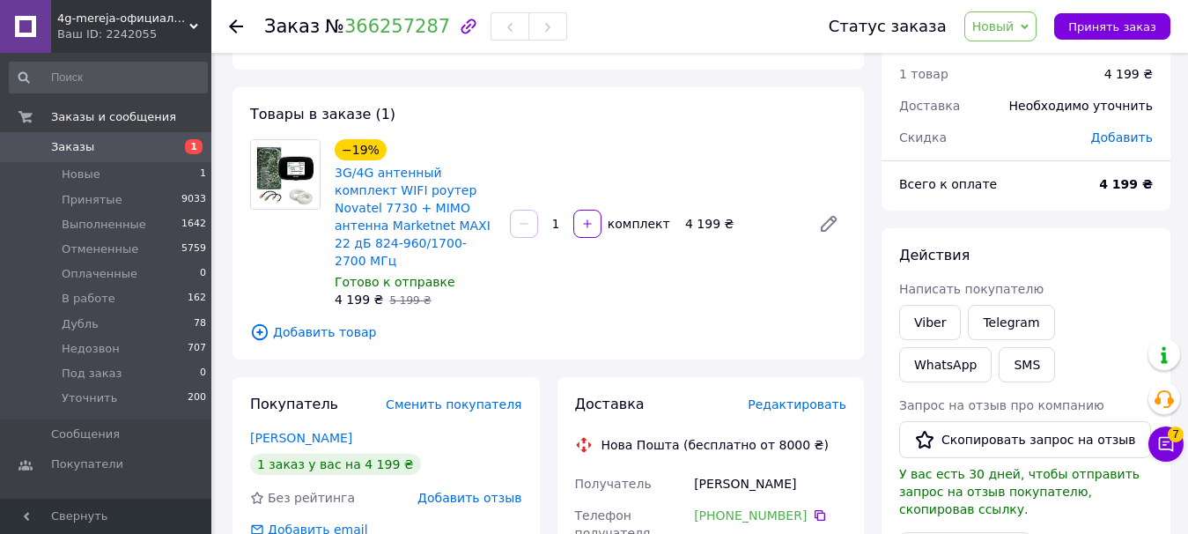
scroll to position [88, 0]
